Goal: Task Accomplishment & Management: Manage account settings

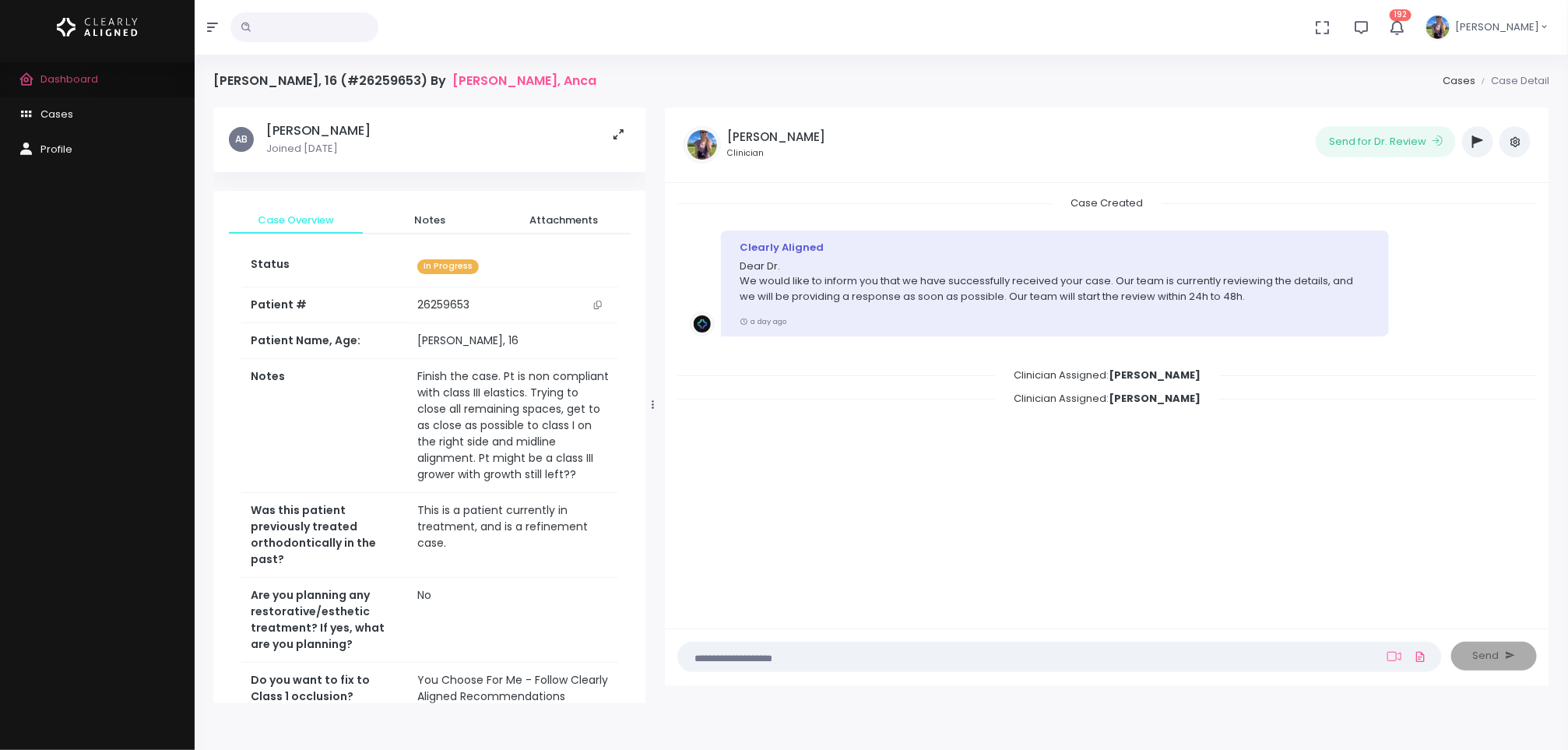
click at [50, 82] on span "Dashboard" at bounding box center [69, 79] width 58 height 15
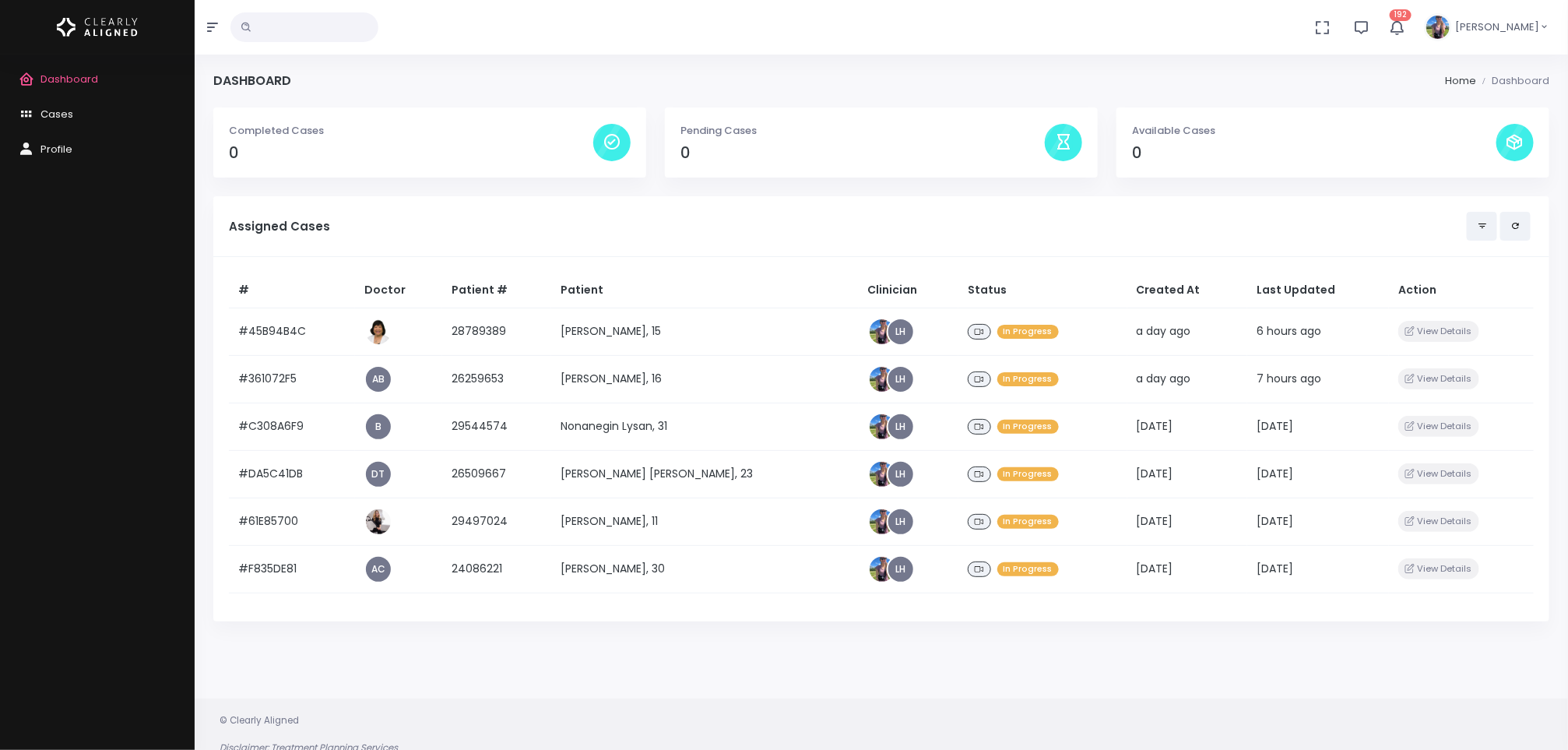
click at [603, 523] on td "[PERSON_NAME], 11" at bounding box center [705, 521] width 308 height 48
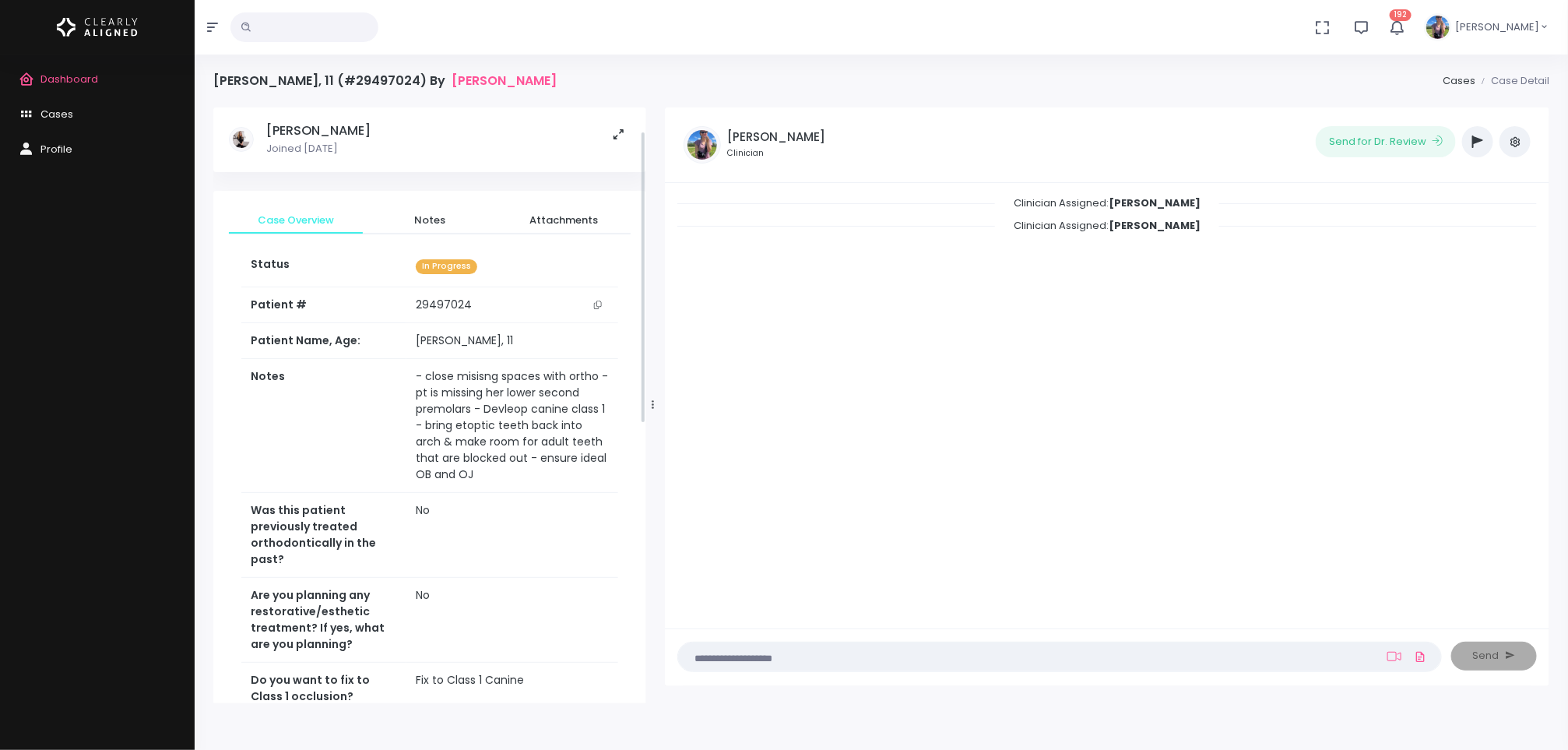
scroll to position [613, 0]
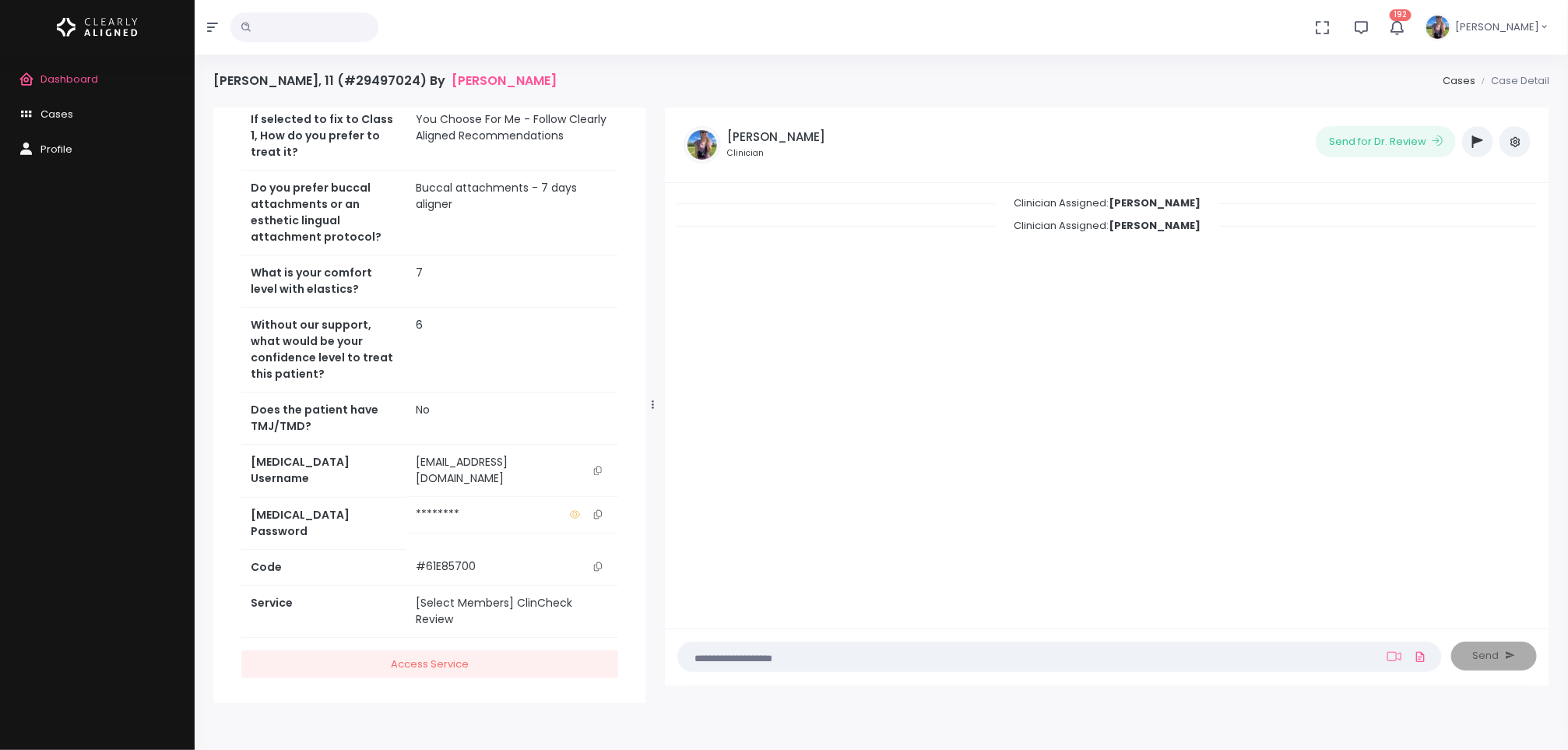
click at [1471, 147] on button "button" at bounding box center [1478, 142] width 31 height 31
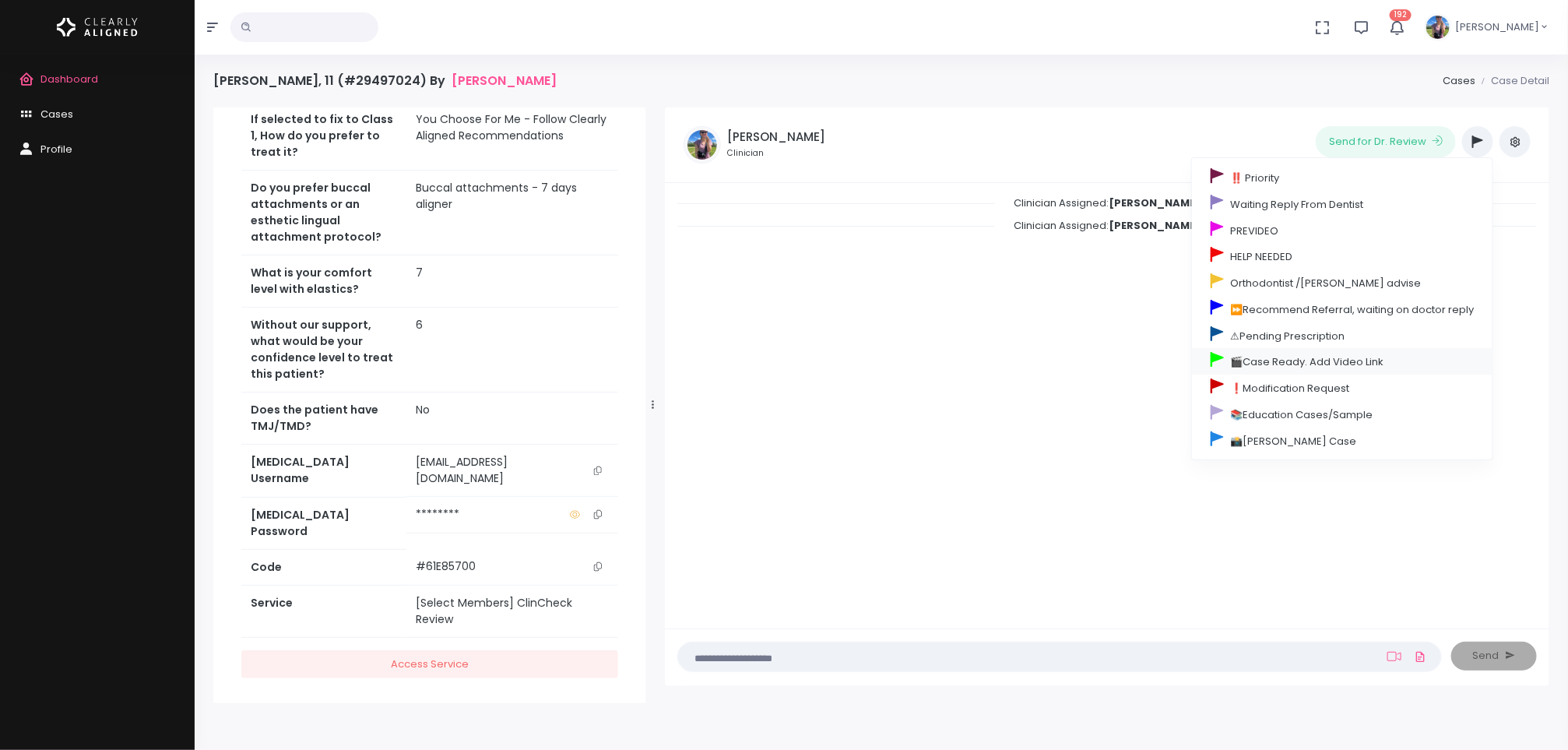
click at [1308, 369] on link "🎬Case Ready. Add Video Link" at bounding box center [1342, 361] width 300 height 27
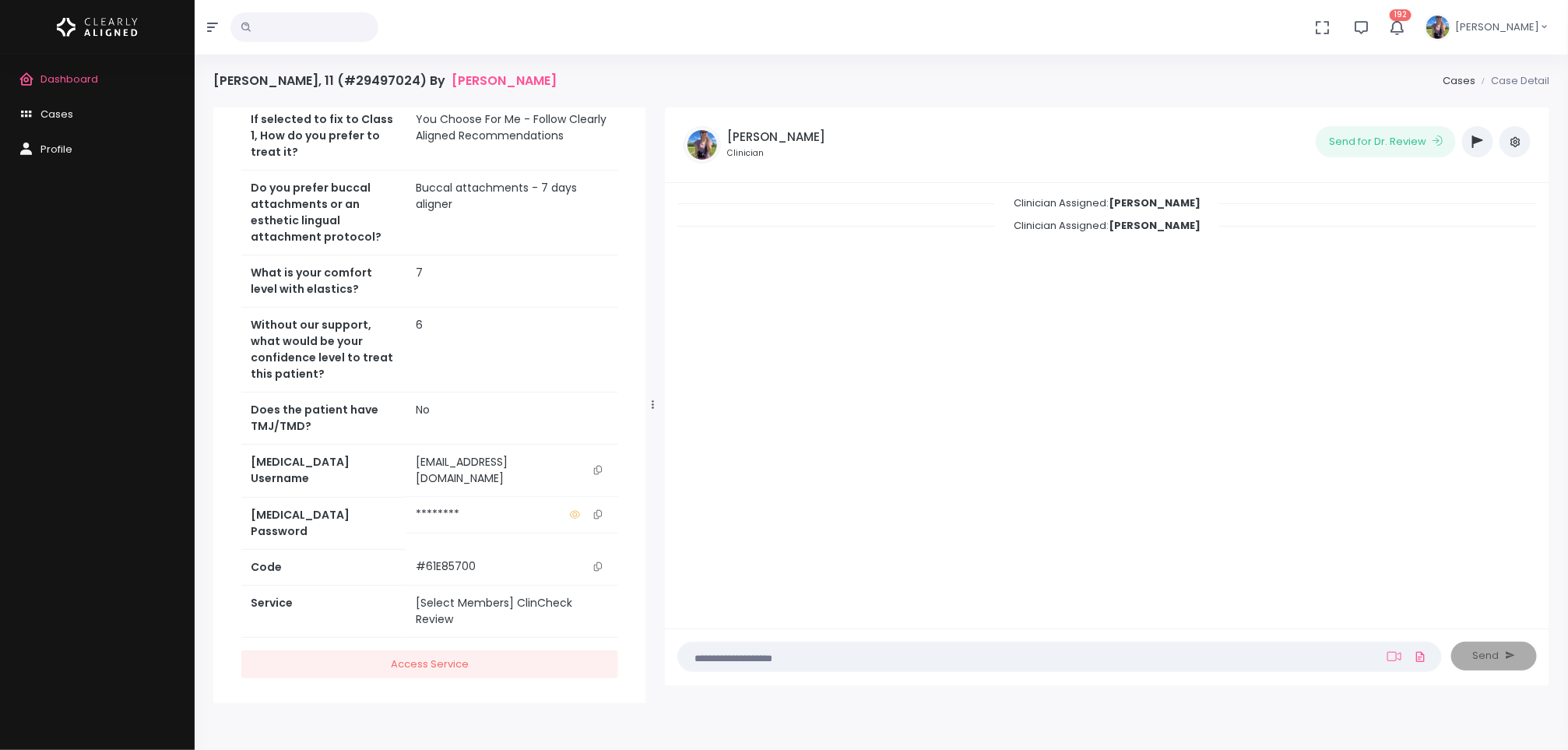
scroll to position [0, 0]
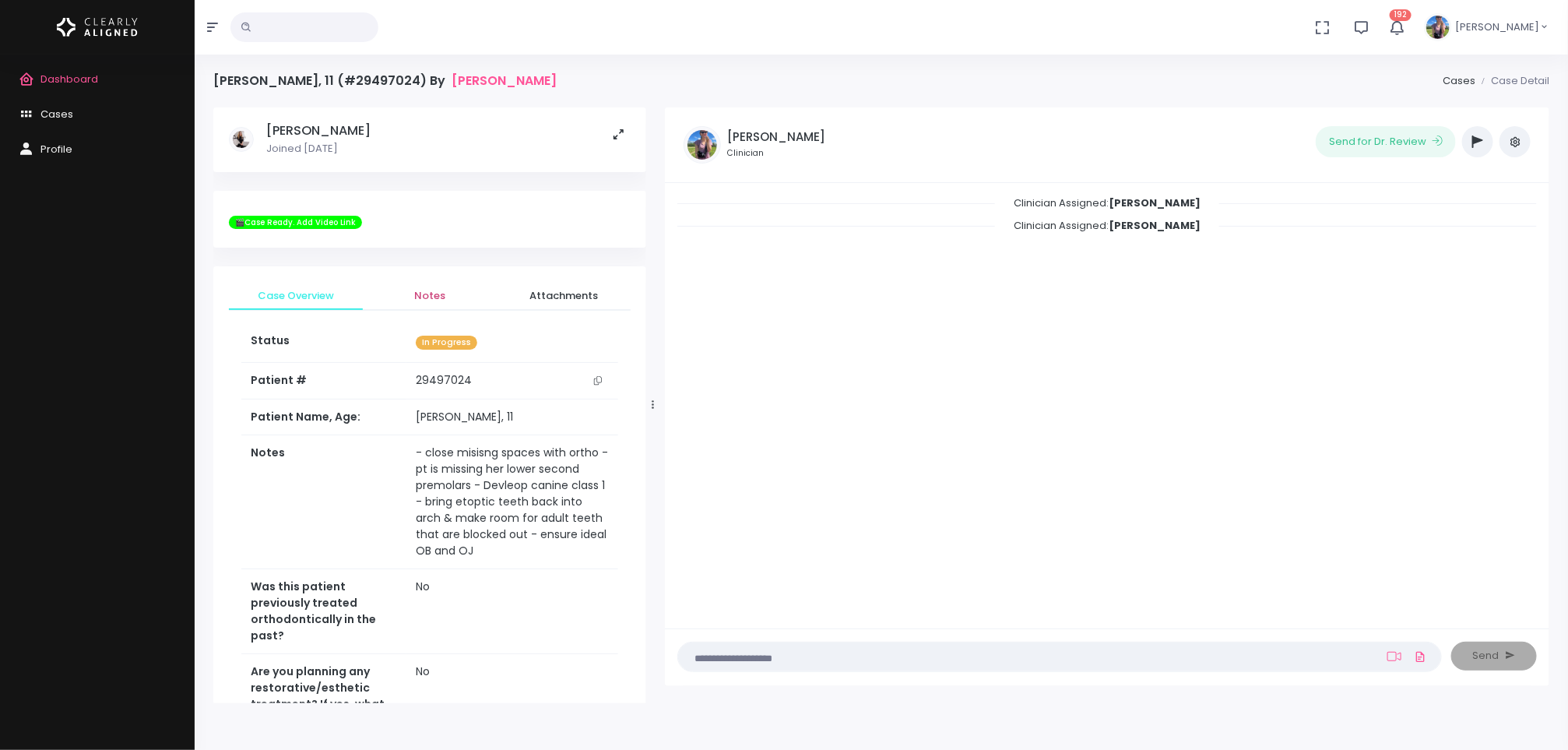
click at [420, 294] on span "Notes" at bounding box center [429, 296] width 109 height 16
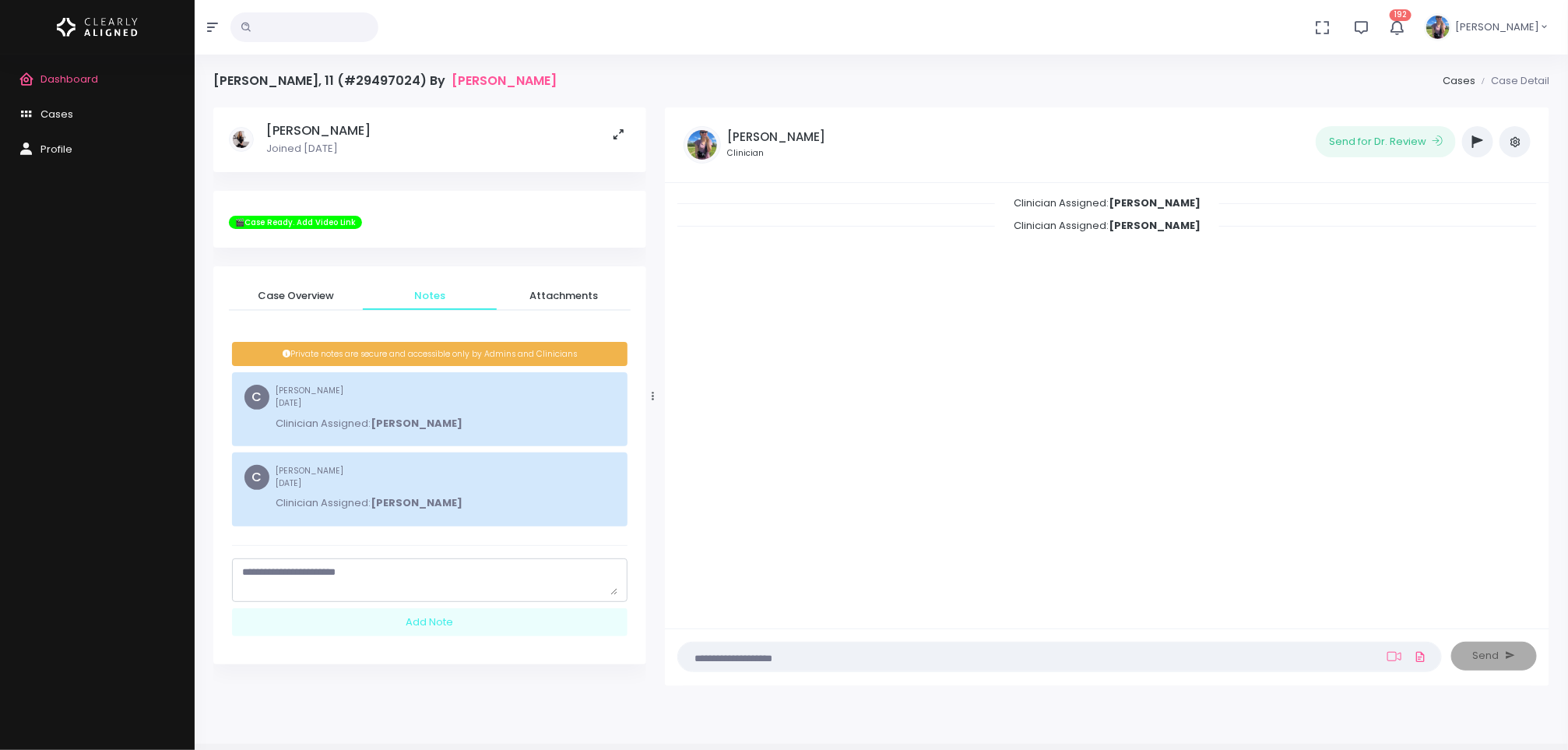
click at [374, 570] on textarea "scrollable content" at bounding box center [429, 580] width 375 height 30
type textarea "**********"
click at [404, 624] on div "Add Note" at bounding box center [429, 622] width 395 height 29
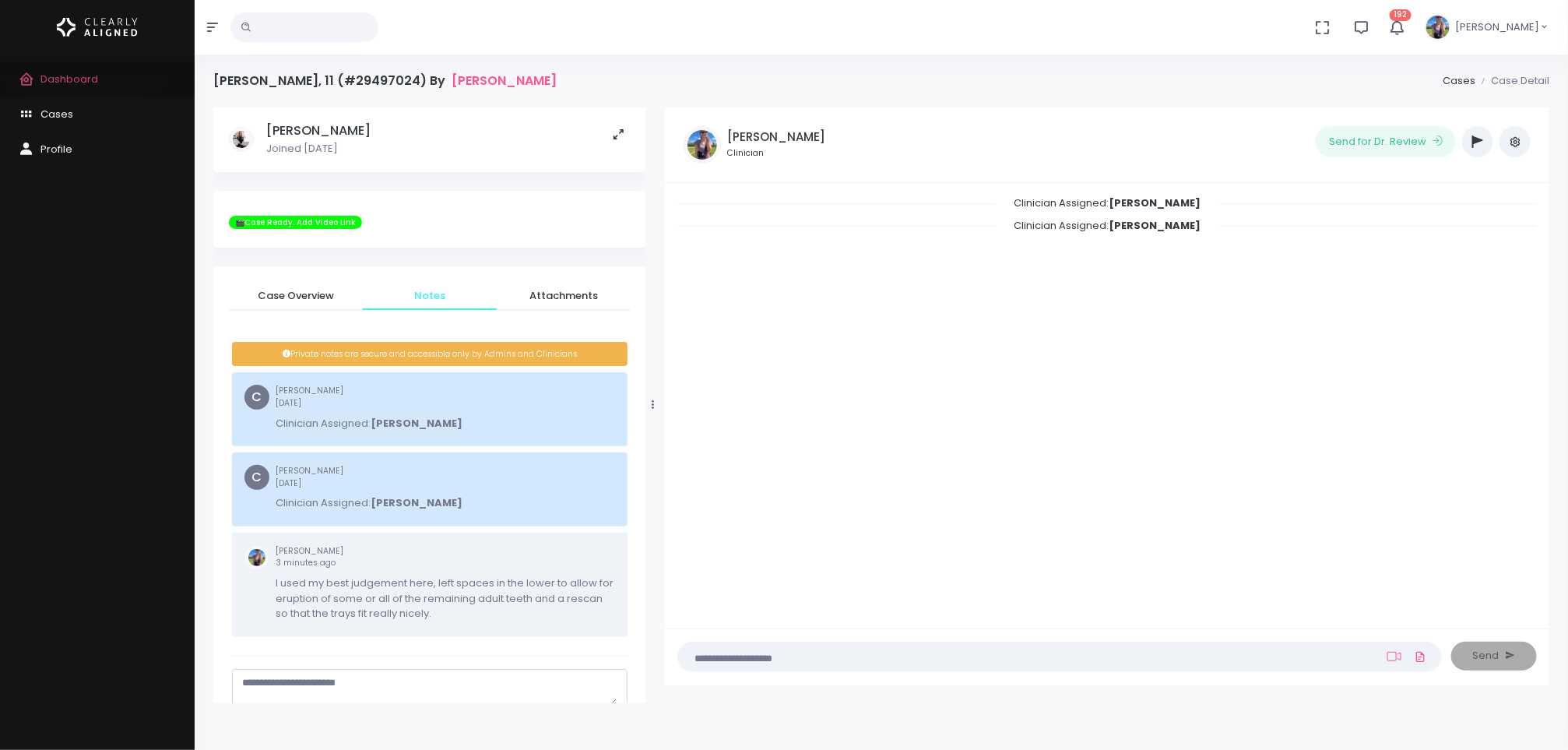
click at [85, 77] on span "Dashboard" at bounding box center [69, 79] width 58 height 15
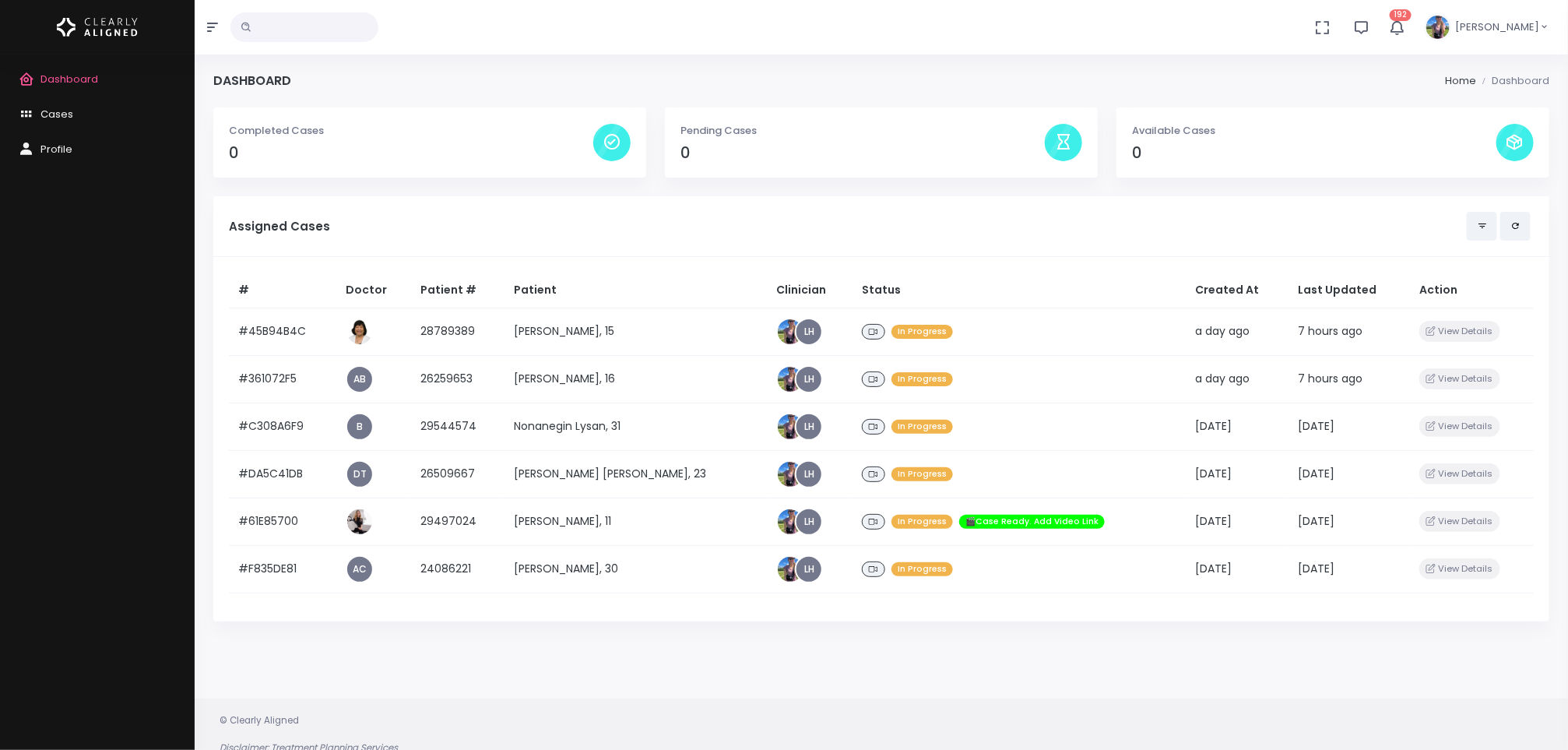
click at [591, 570] on td "[PERSON_NAME], 30" at bounding box center [637, 568] width 263 height 48
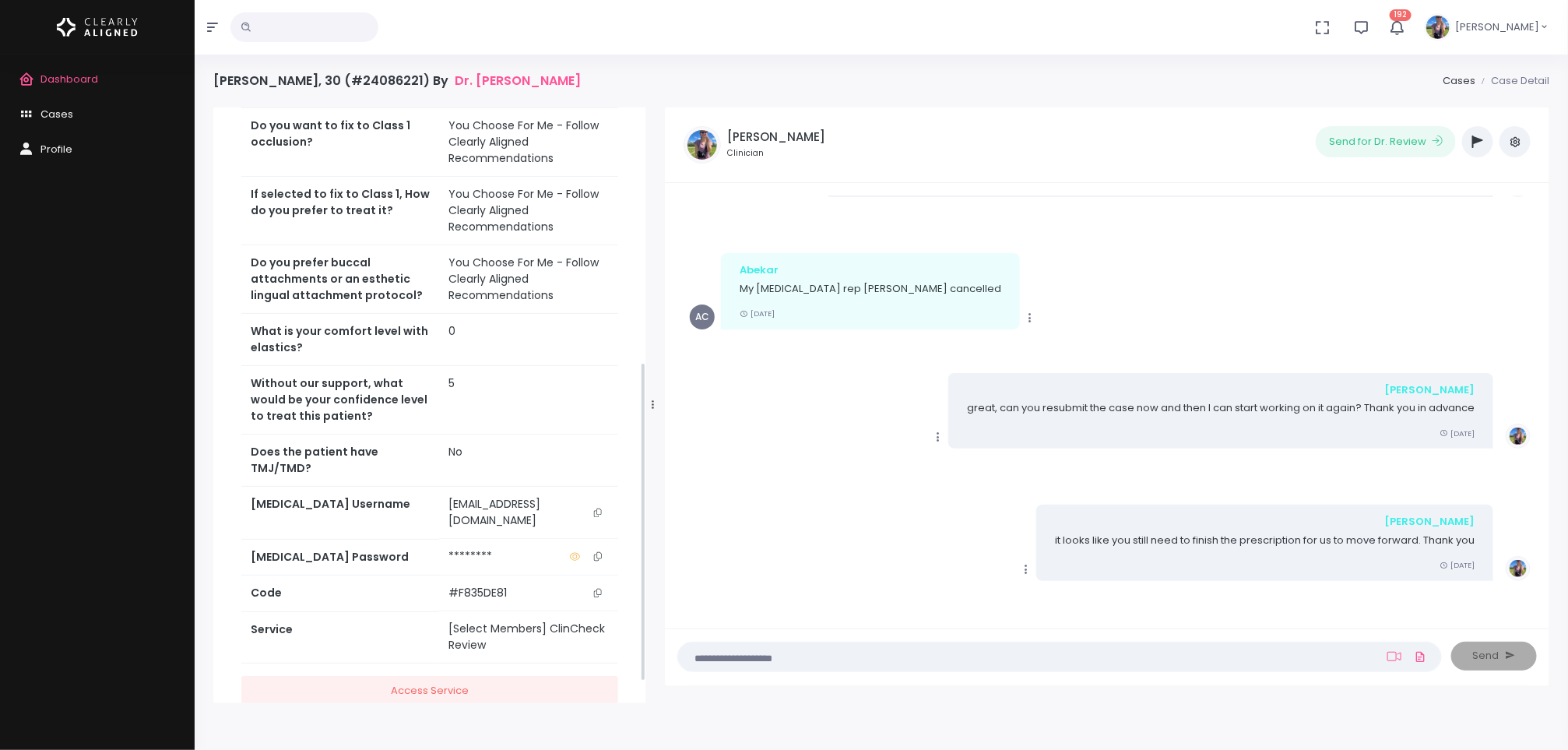
scroll to position [475, 0]
click at [76, 80] on span "Dashboard" at bounding box center [69, 79] width 58 height 15
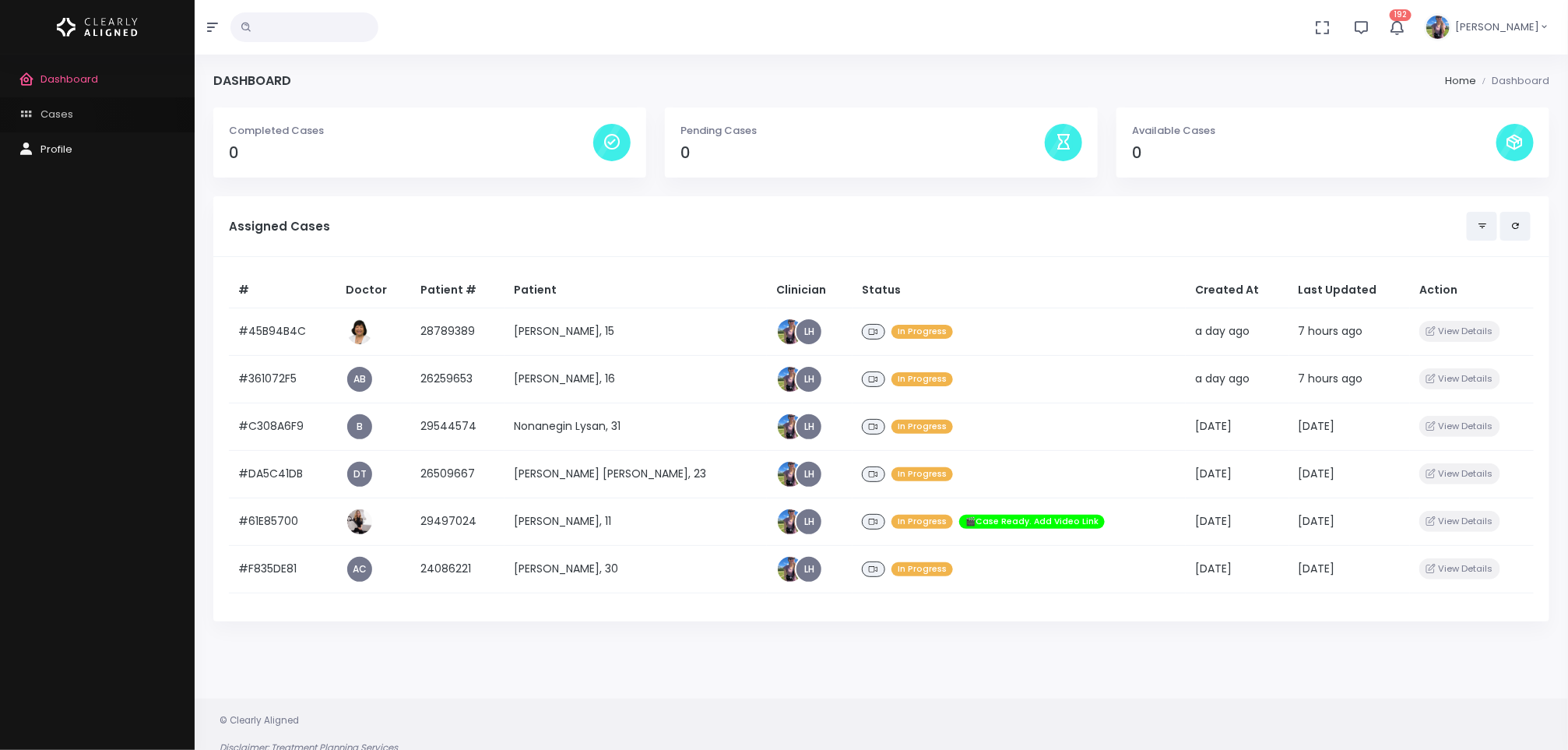
click at [56, 123] on link "Cases" at bounding box center [97, 115] width 194 height 35
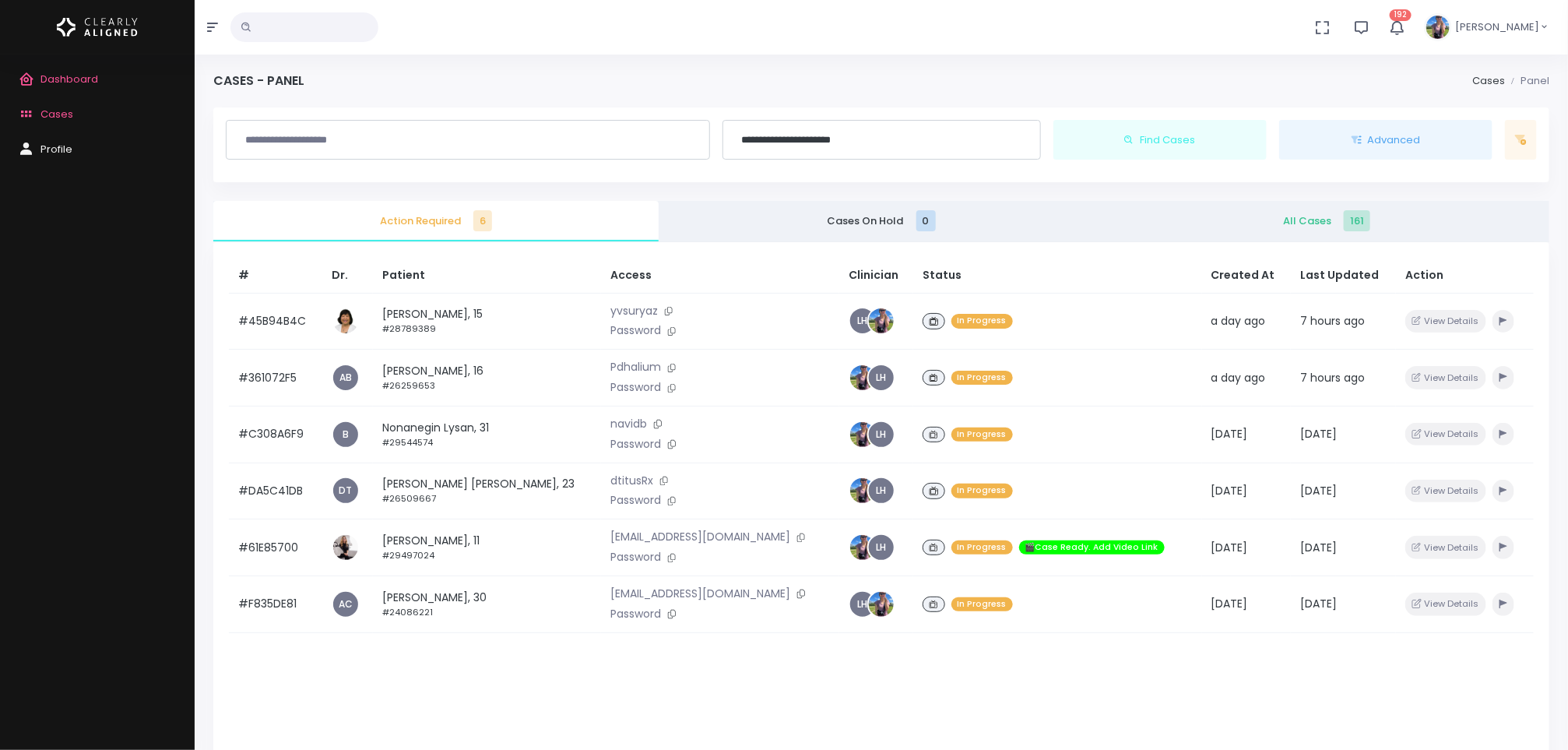
click at [1304, 225] on span "All Cases 161" at bounding box center [1327, 221] width 420 height 16
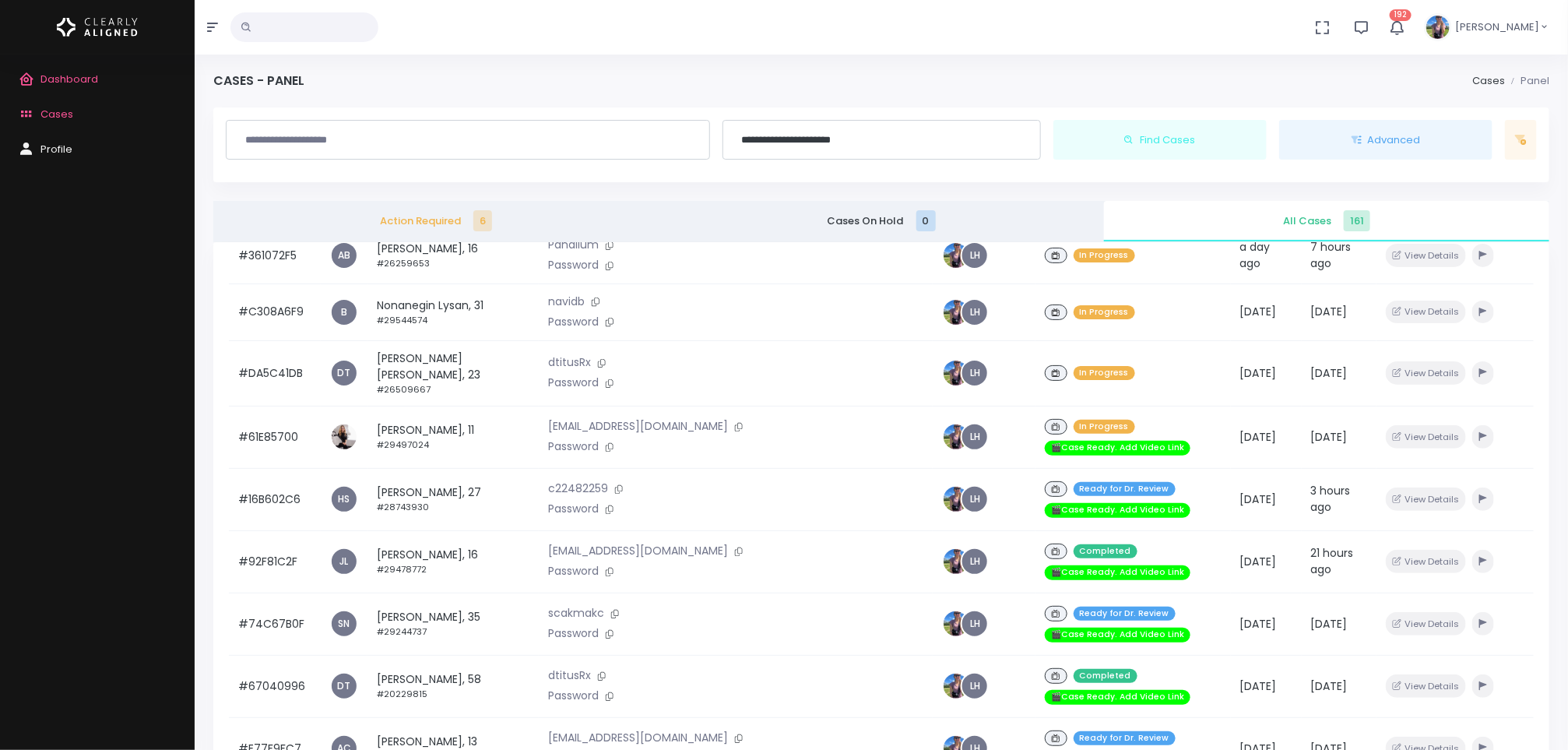
scroll to position [140, 0]
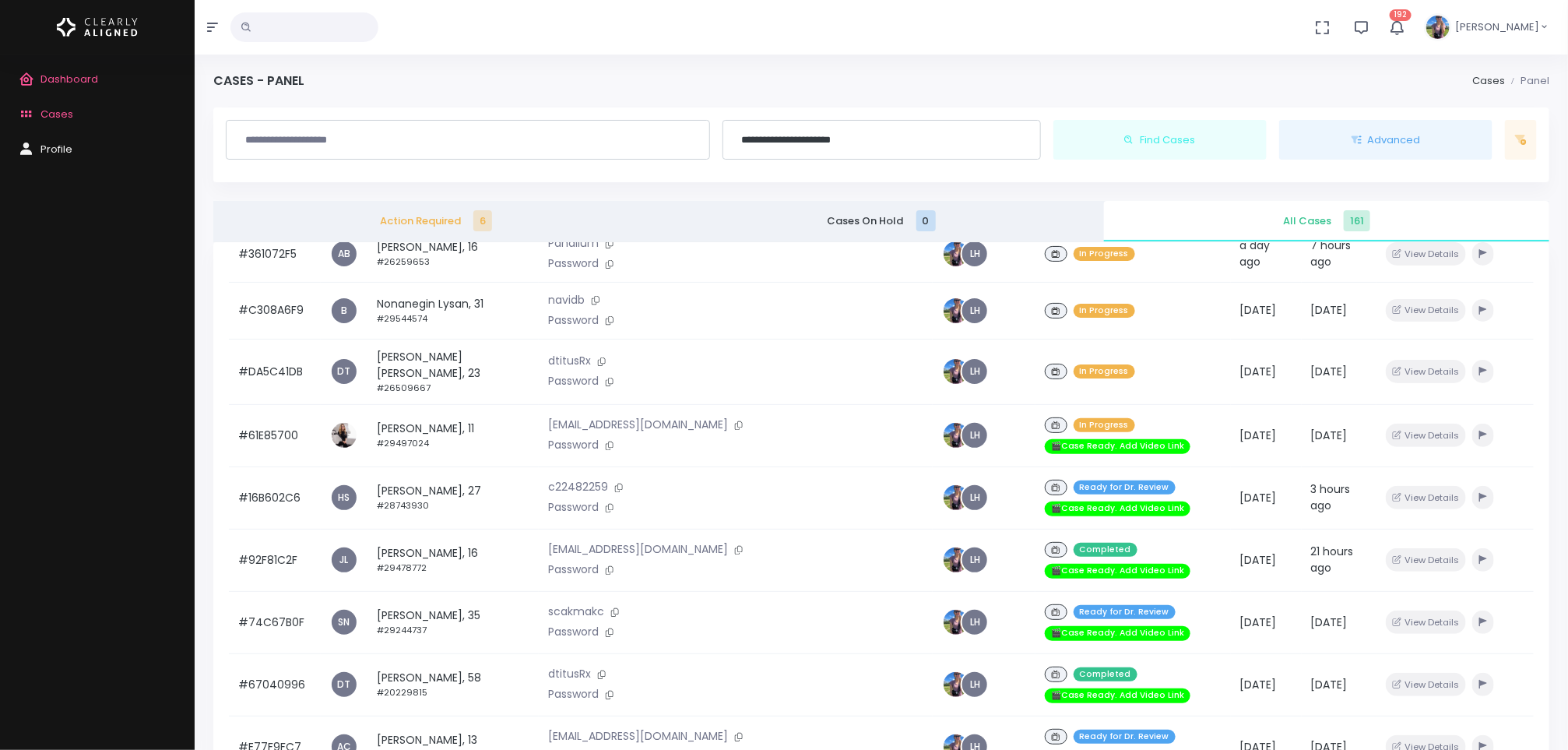
click at [416, 470] on td "[PERSON_NAME], 27 #28743930" at bounding box center [453, 498] width 171 height 63
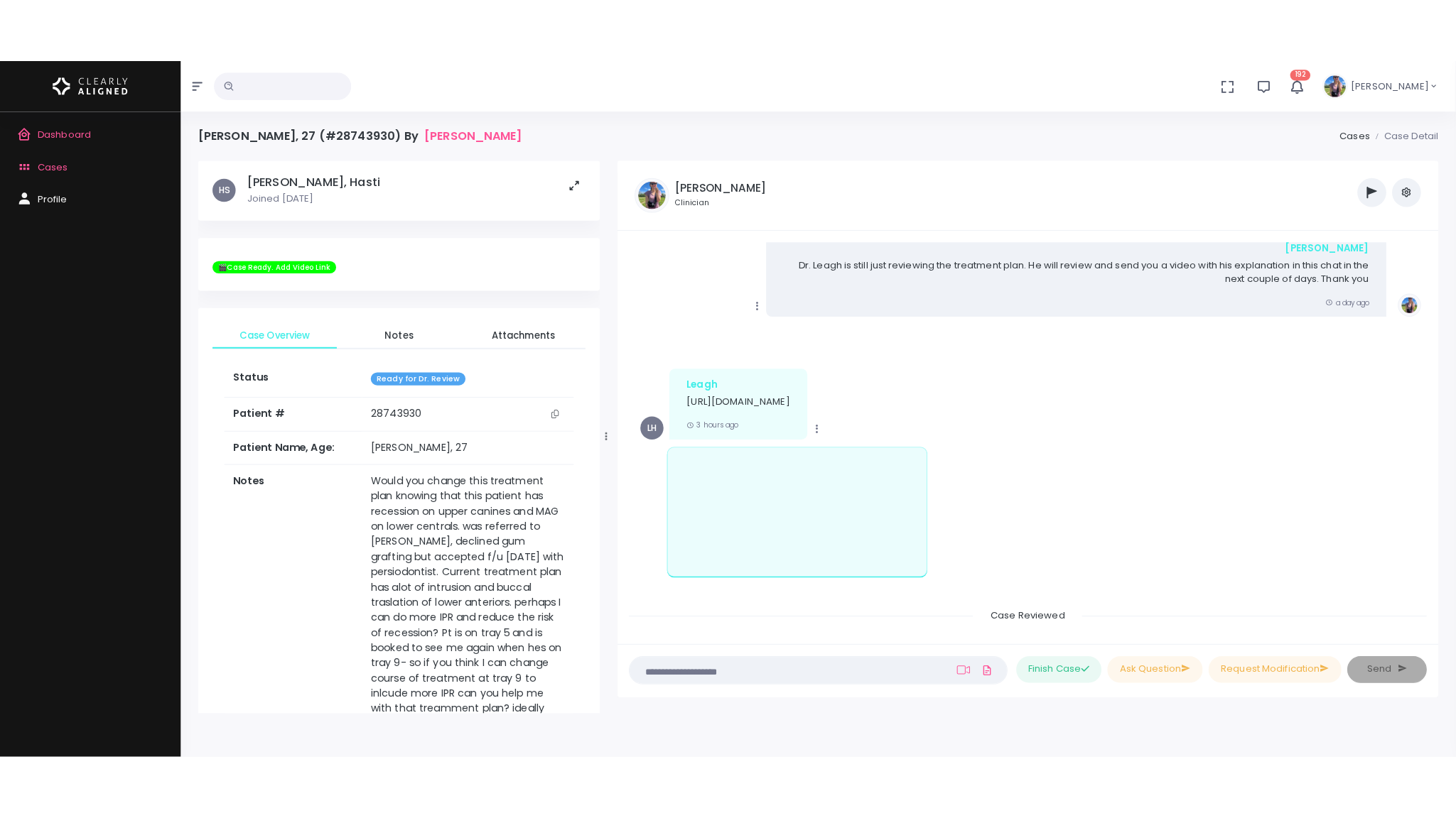
scroll to position [1466, 0]
